Goal: Task Accomplishment & Management: Use online tool/utility

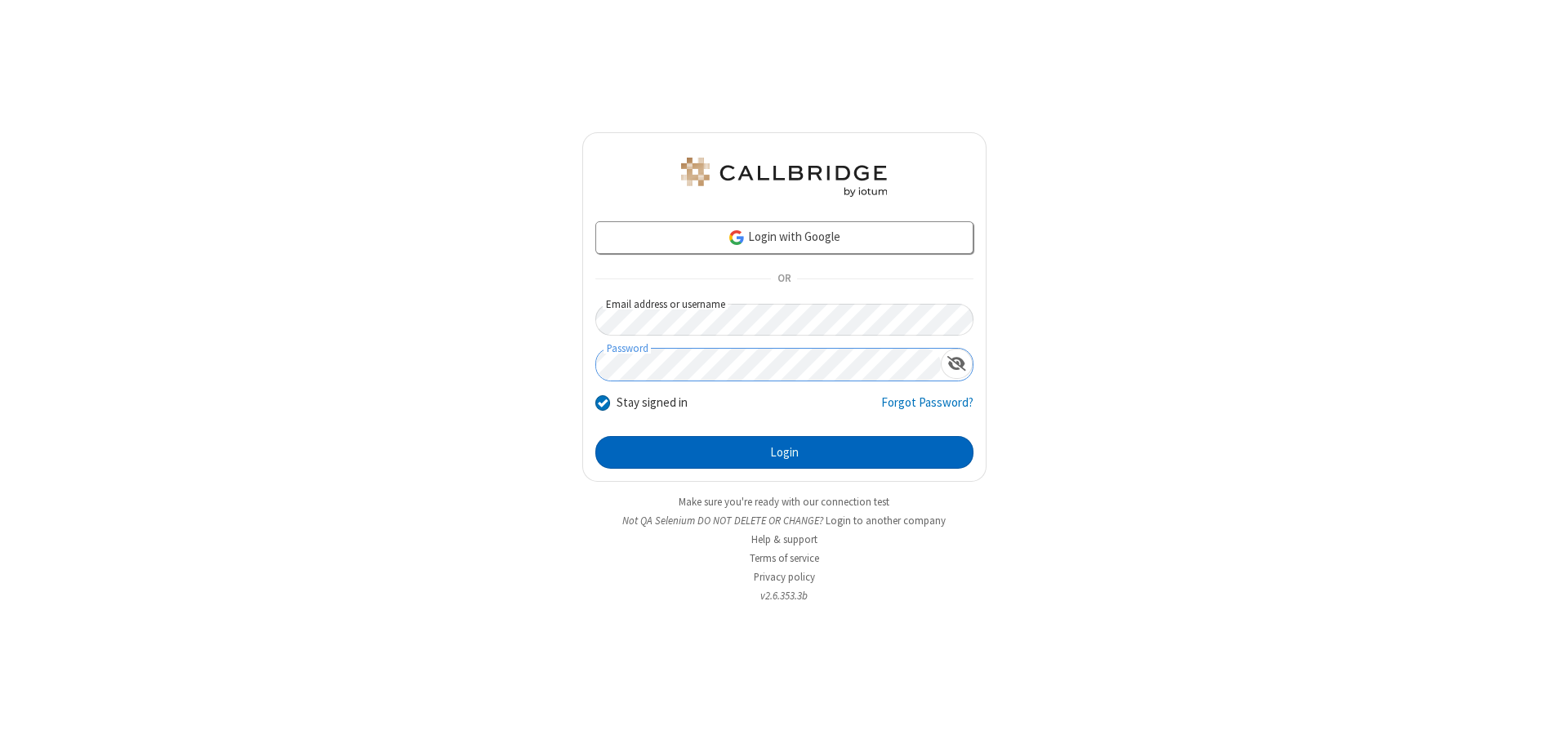
click at [784, 452] on button "Login" at bounding box center [784, 453] width 378 height 33
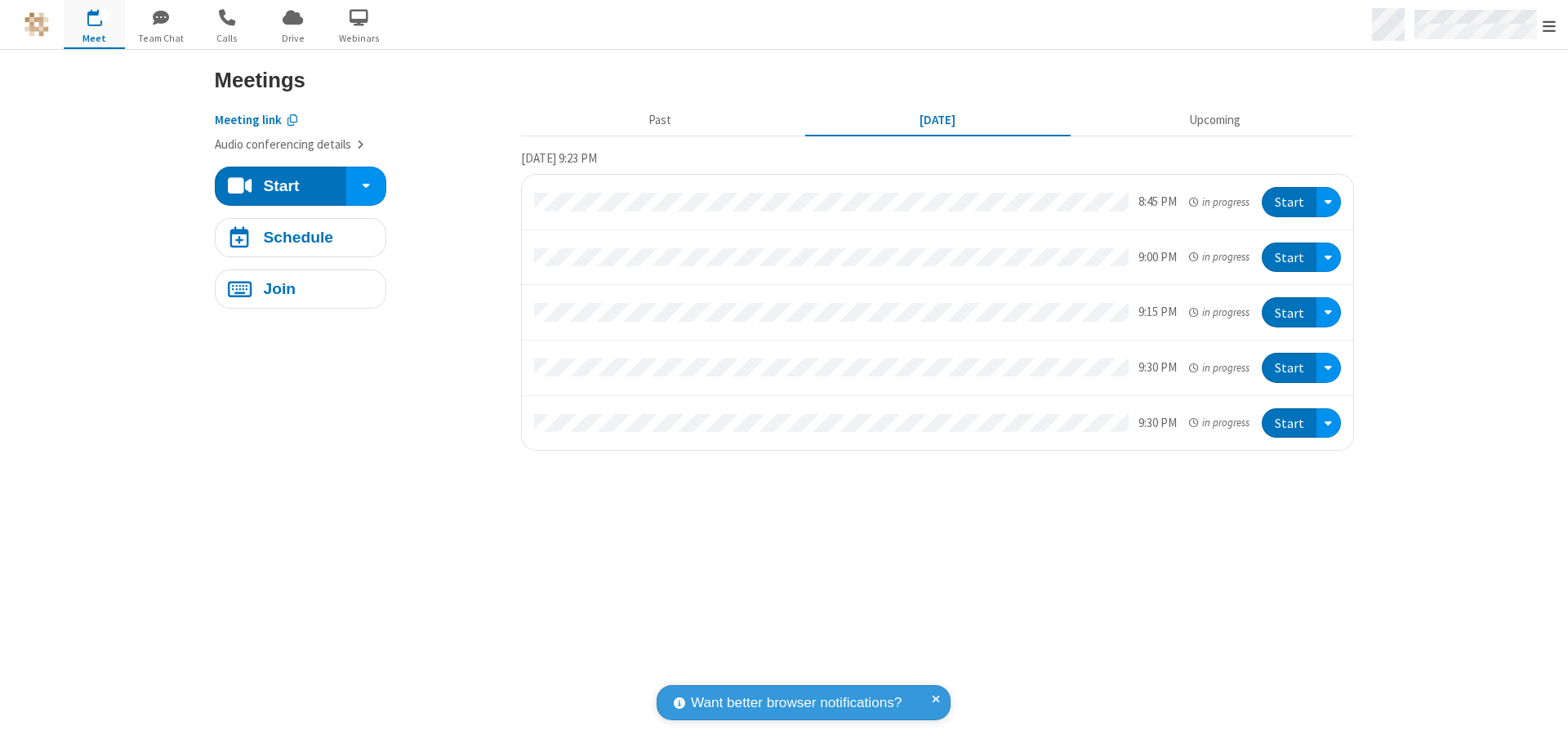
click at [1549, 26] on span "Open menu" at bounding box center [1549, 26] width 13 height 16
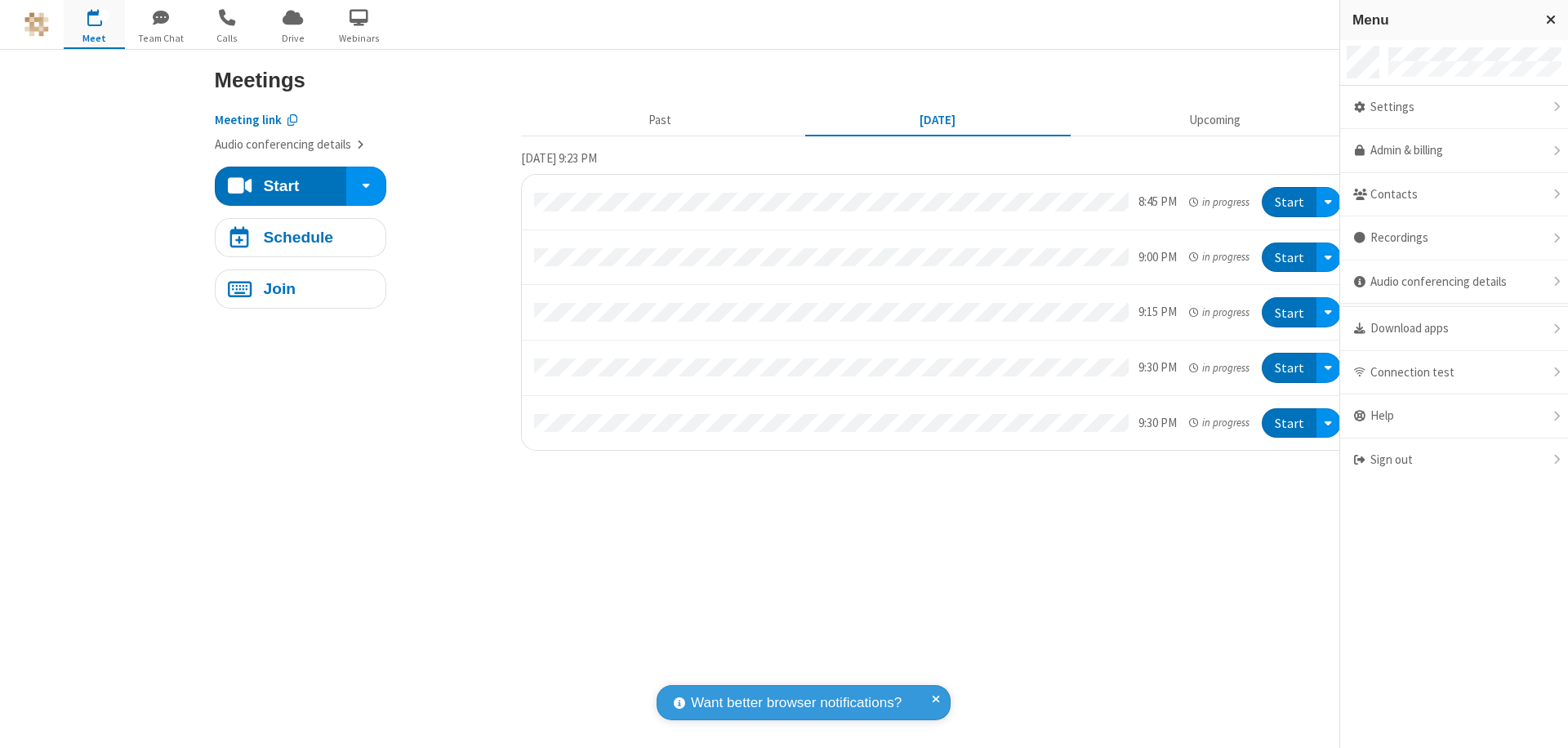
click at [292, 38] on span "Drive" at bounding box center [292, 39] width 61 height 15
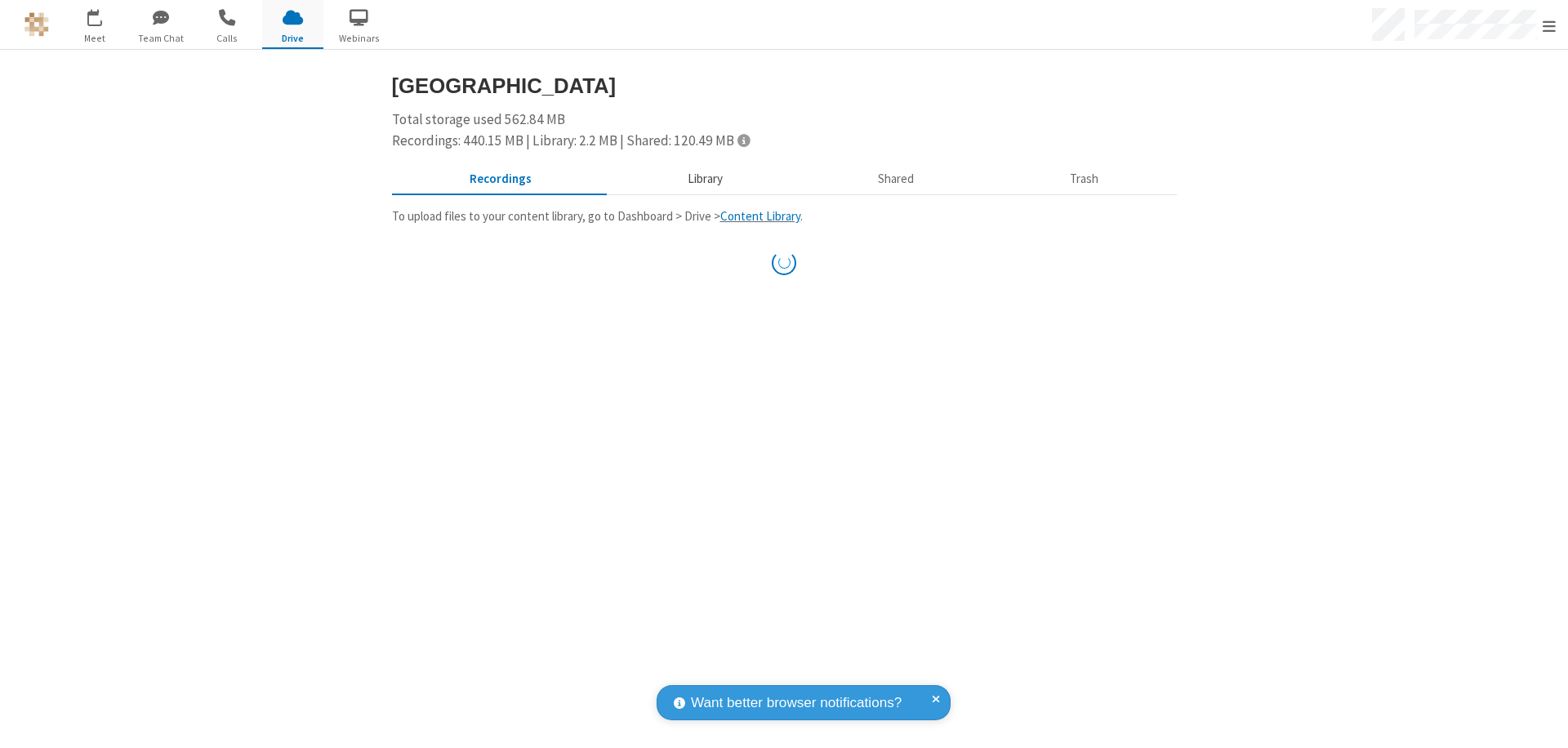
click at [702, 179] on button "Library" at bounding box center [705, 180] width 191 height 31
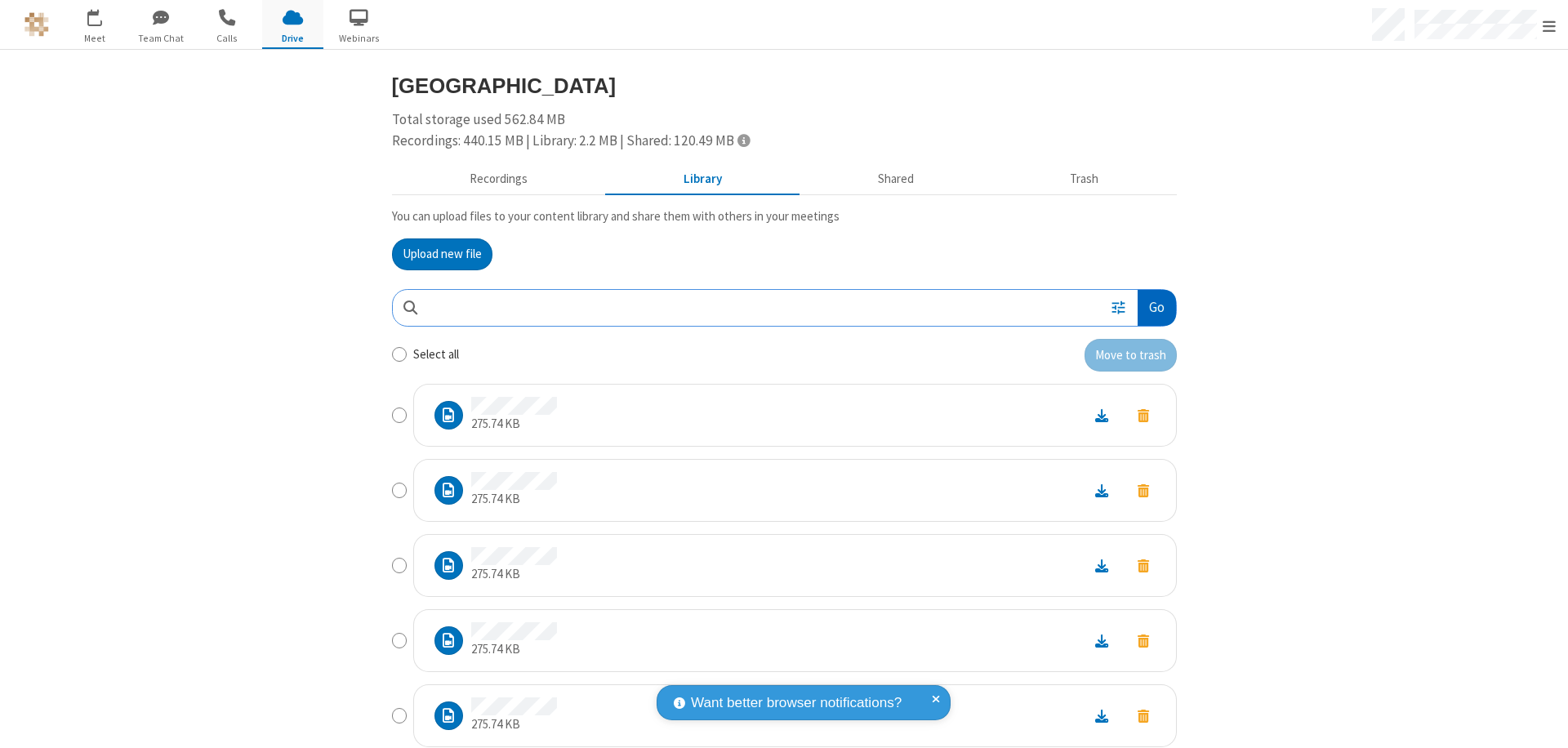
click at [1150, 307] on button "Go" at bounding box center [1157, 308] width 38 height 37
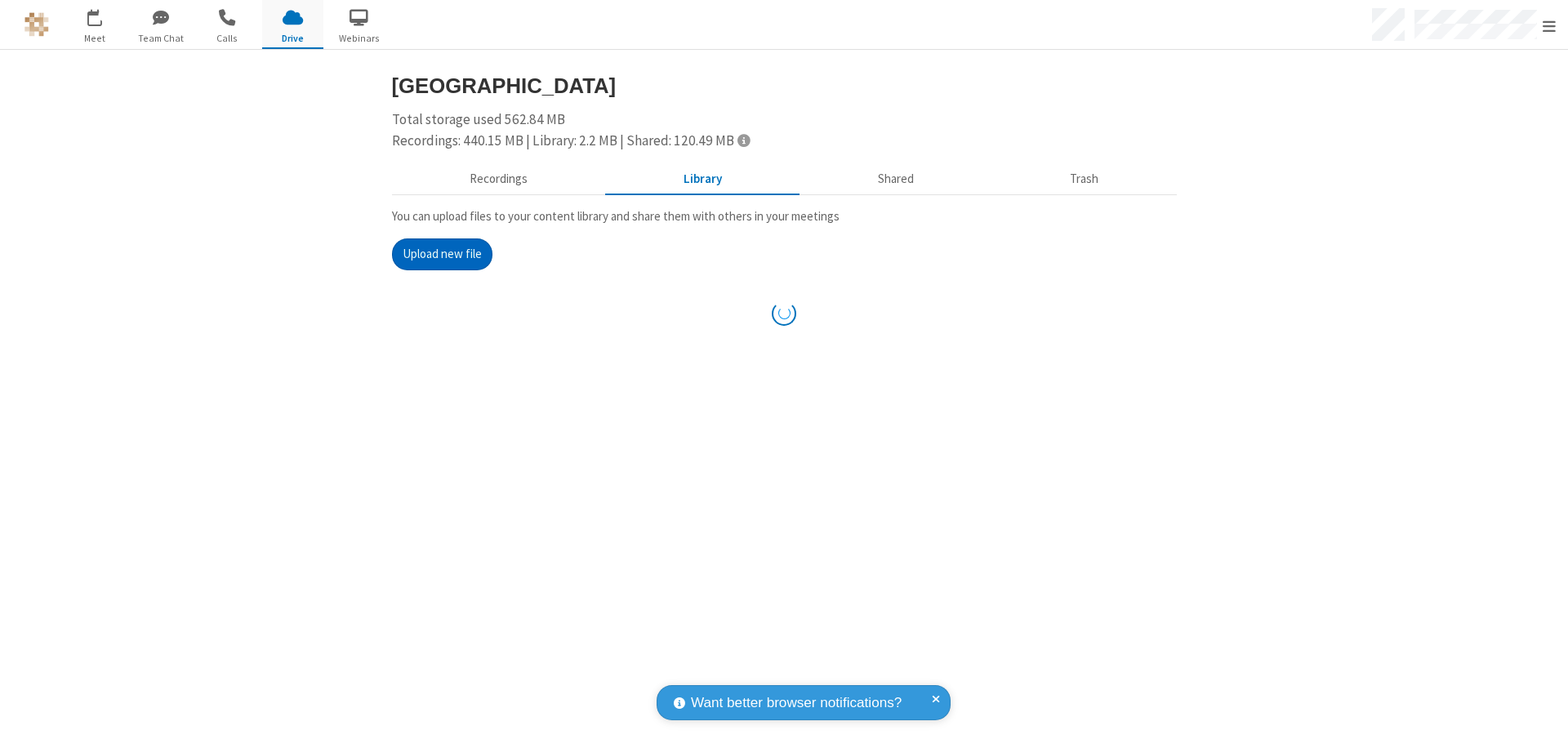
click at [436, 254] on button "Upload new file" at bounding box center [442, 255] width 100 height 33
